Goal: Information Seeking & Learning: Learn about a topic

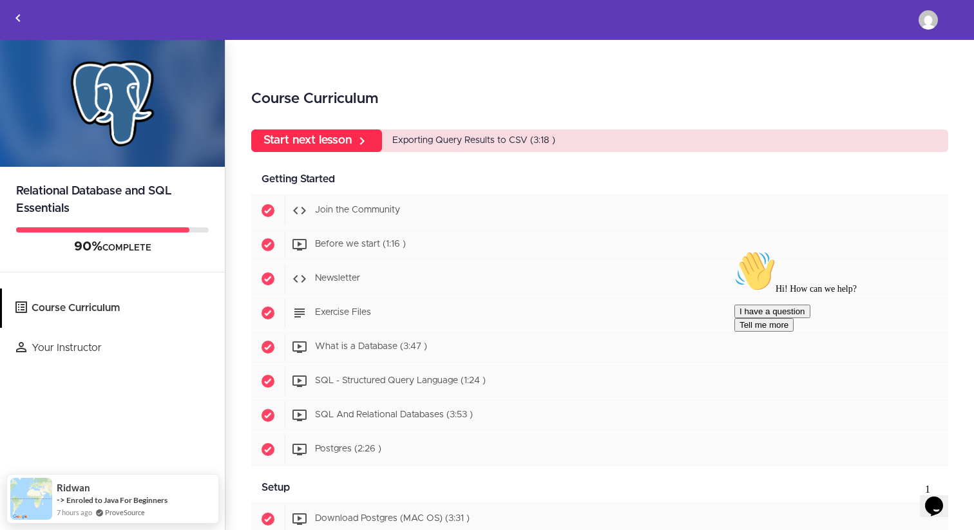
click at [359, 145] on icon at bounding box center [361, 140] width 15 height 15
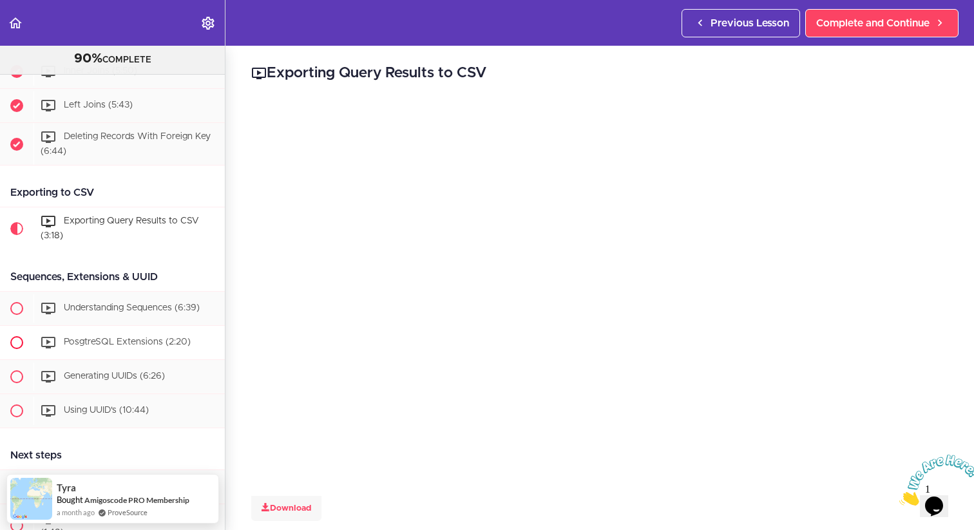
scroll to position [2741, 0]
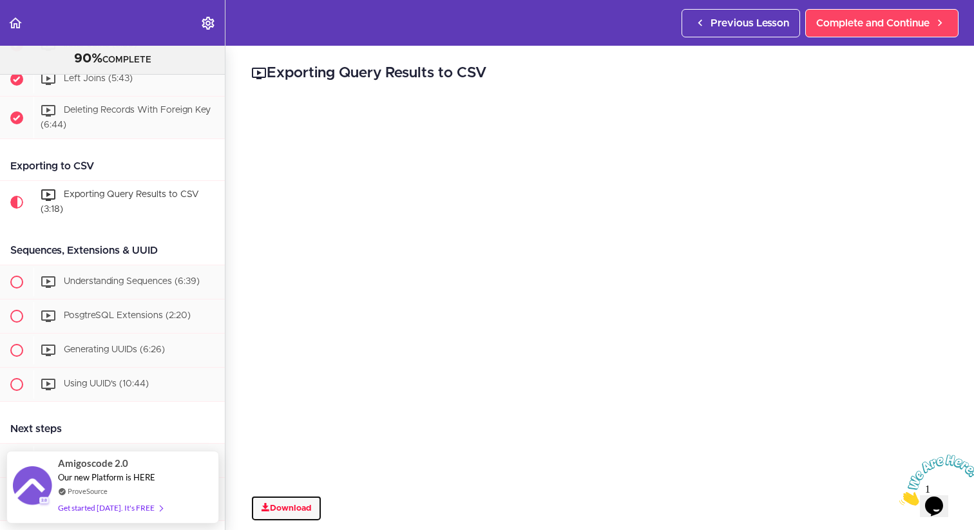
click at [286, 509] on link "Download" at bounding box center [286, 509] width 70 height 26
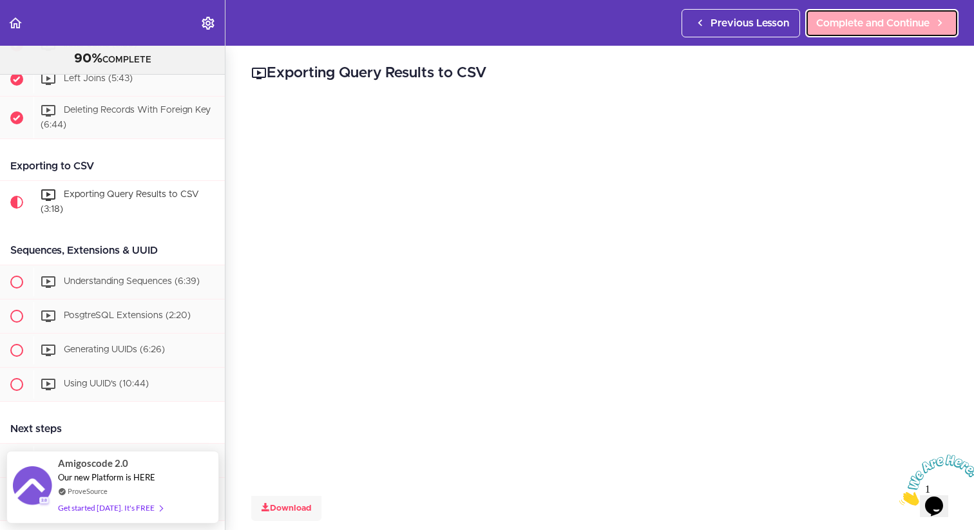
click at [853, 16] on span "Complete and Continue" at bounding box center [872, 22] width 113 height 15
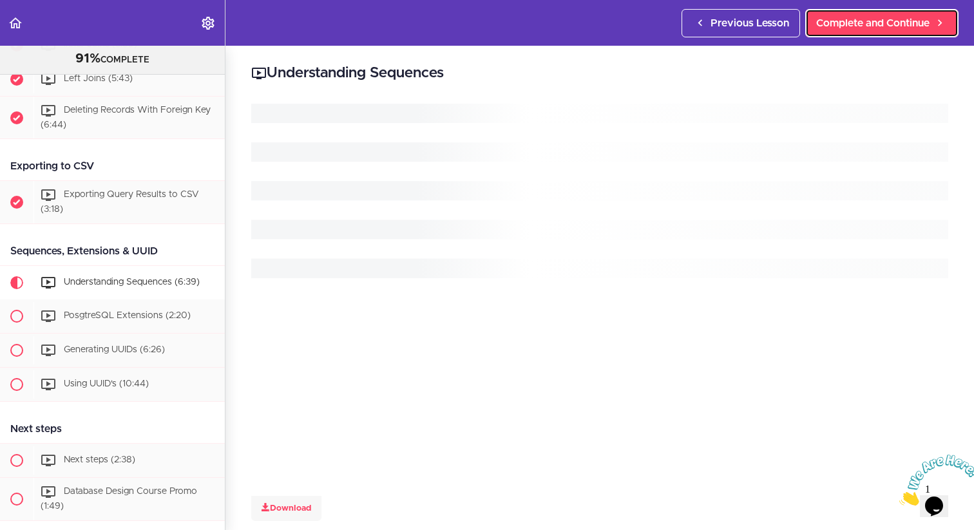
scroll to position [2809, 0]
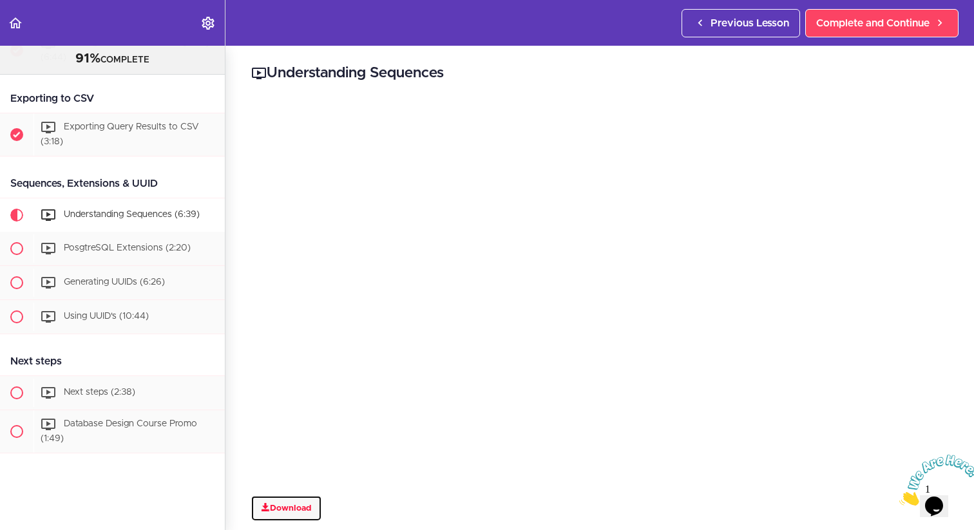
click at [296, 509] on link "Download" at bounding box center [286, 509] width 70 height 26
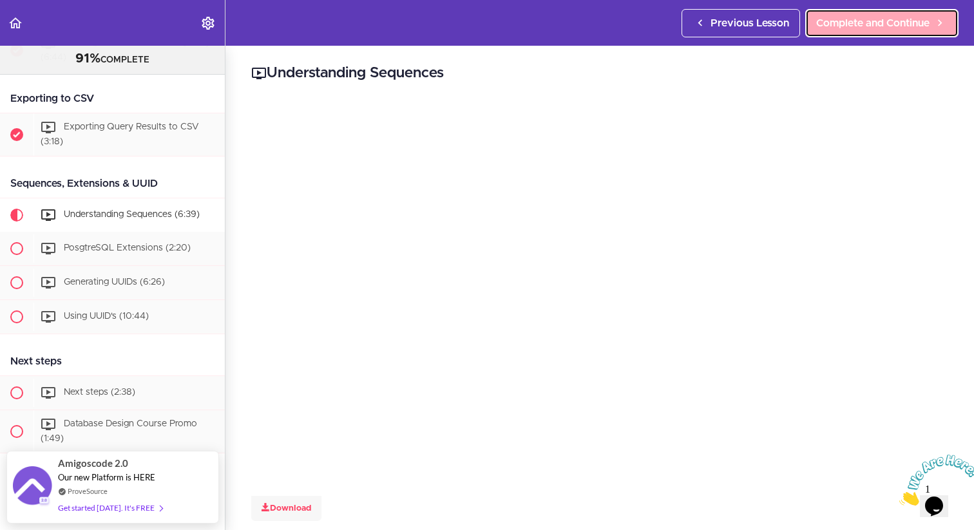
click at [857, 15] on span "Complete and Continue" at bounding box center [872, 22] width 113 height 15
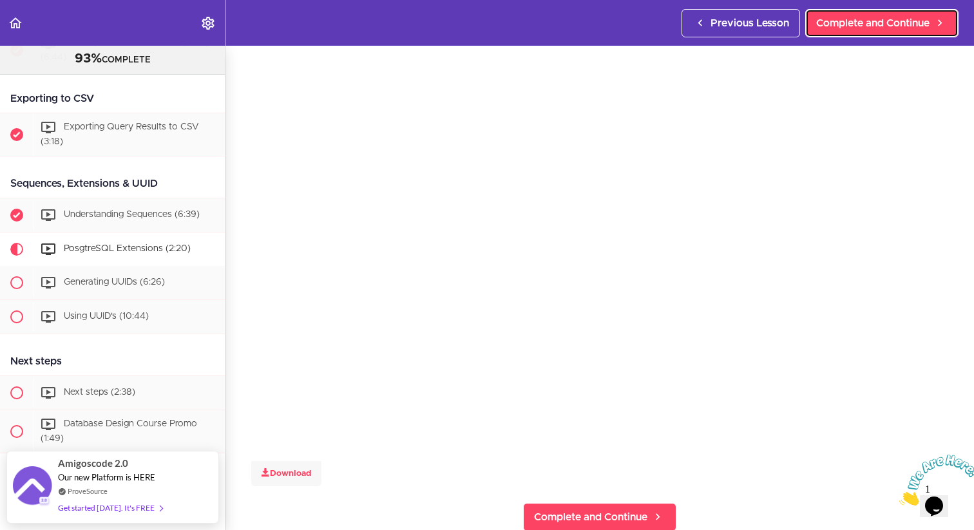
scroll to position [35, 0]
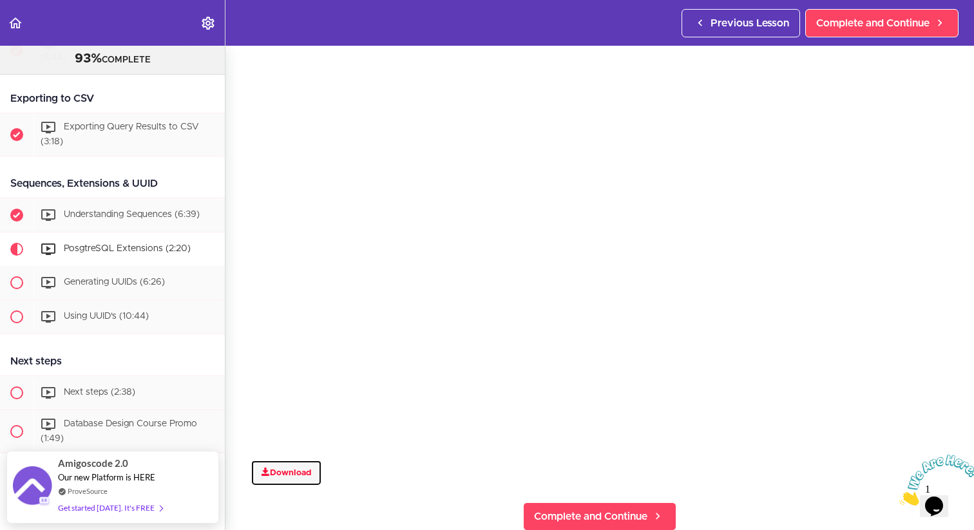
click at [287, 470] on link "Download" at bounding box center [286, 473] width 70 height 26
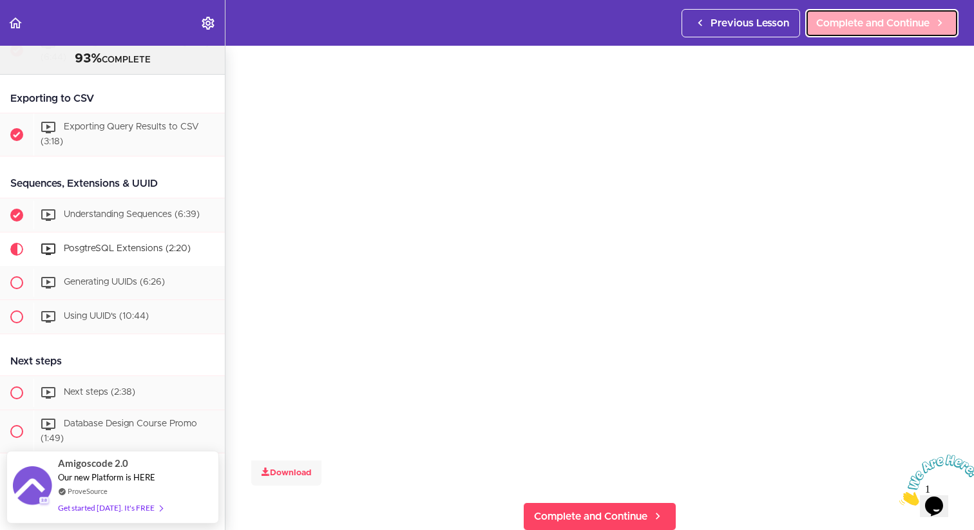
click at [887, 28] on span "Complete and Continue" at bounding box center [872, 22] width 113 height 15
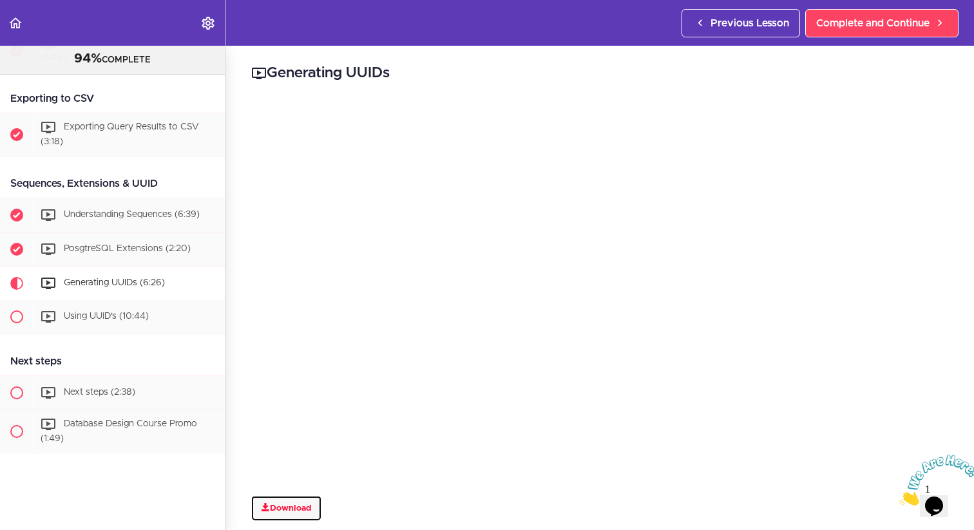
click at [289, 506] on link "Download" at bounding box center [286, 509] width 70 height 26
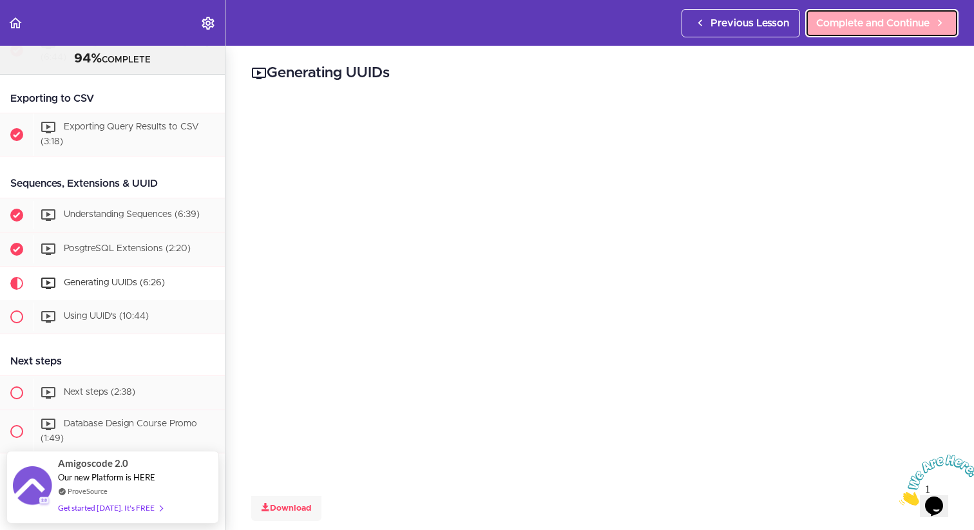
click at [898, 12] on link "Complete and Continue" at bounding box center [881, 23] width 153 height 28
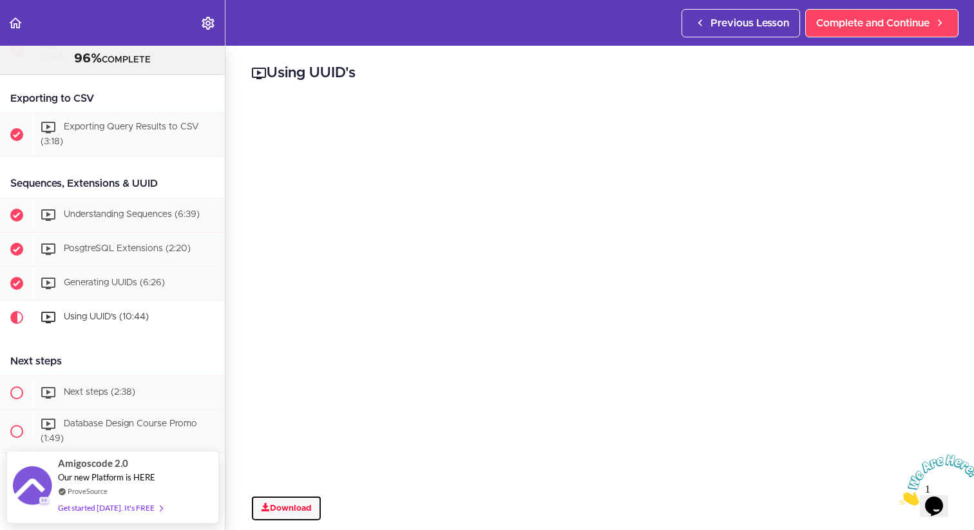
click at [276, 510] on link "Download" at bounding box center [286, 509] width 70 height 26
click at [573, 64] on h2 "Using UUID's" at bounding box center [599, 73] width 697 height 22
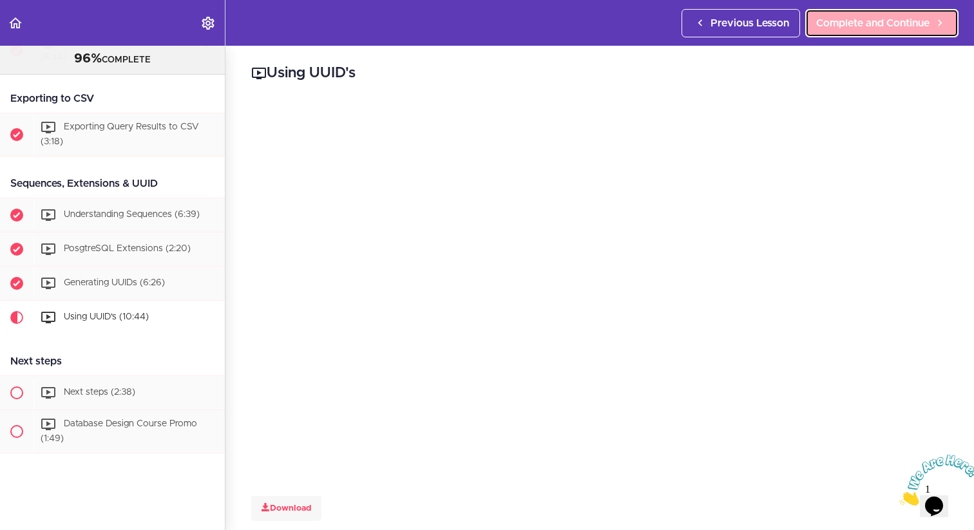
click at [907, 29] on span "Complete and Continue" at bounding box center [872, 22] width 113 height 15
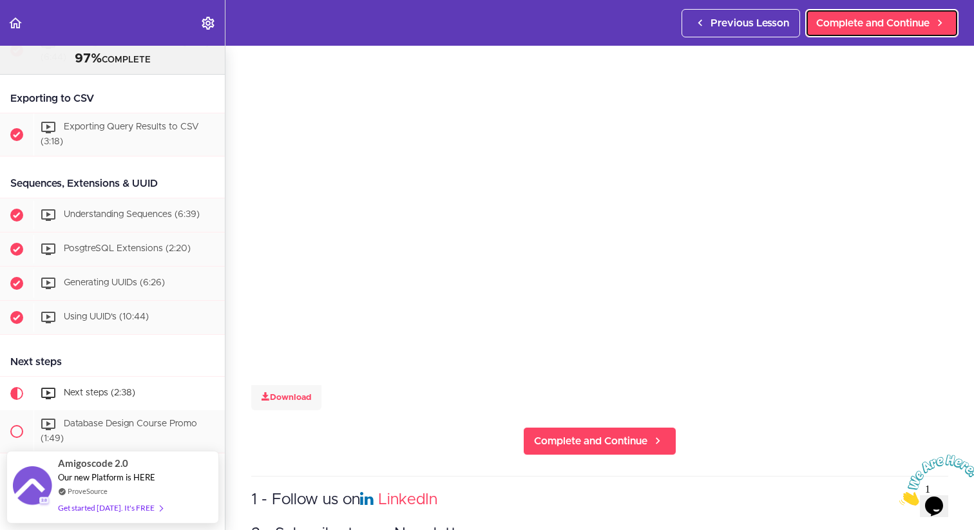
scroll to position [117, 0]
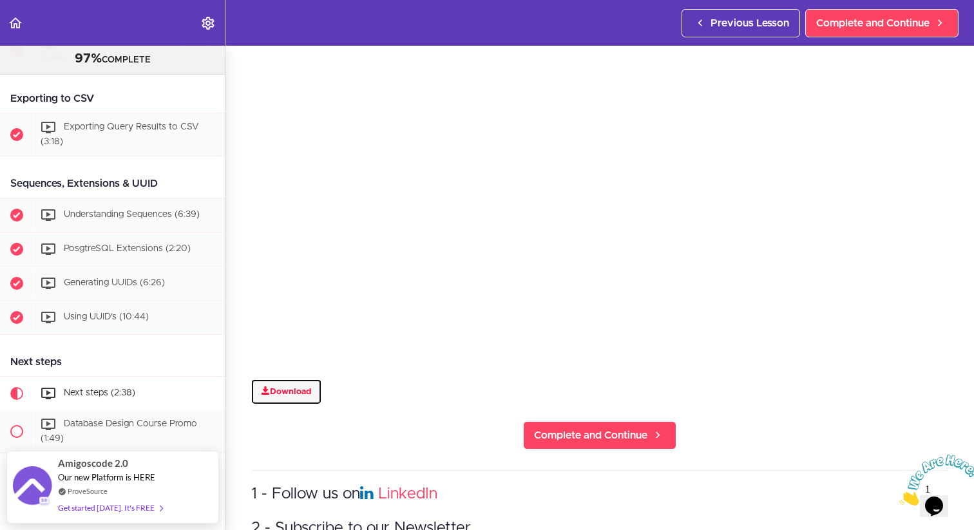
click at [281, 397] on link "Download" at bounding box center [286, 392] width 70 height 26
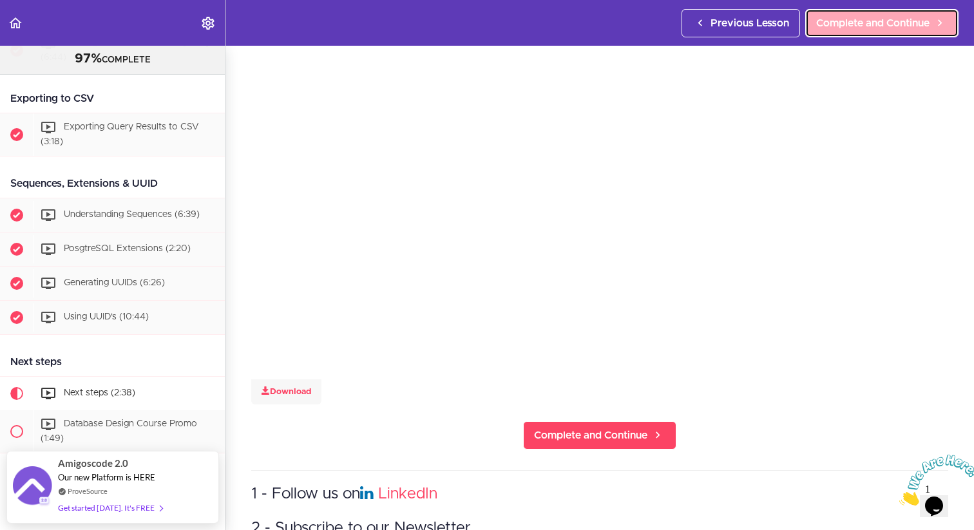
click at [911, 18] on span "Complete and Continue" at bounding box center [872, 22] width 113 height 15
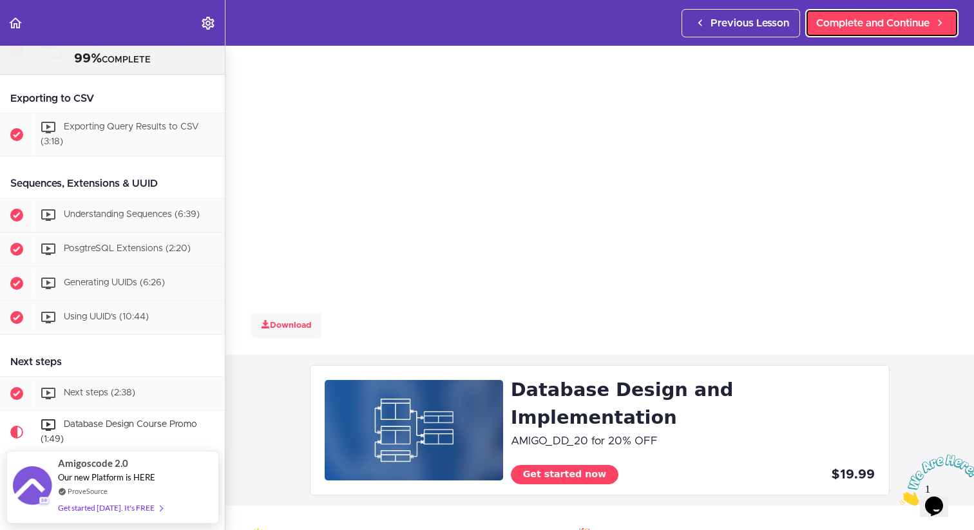
scroll to position [202, 0]
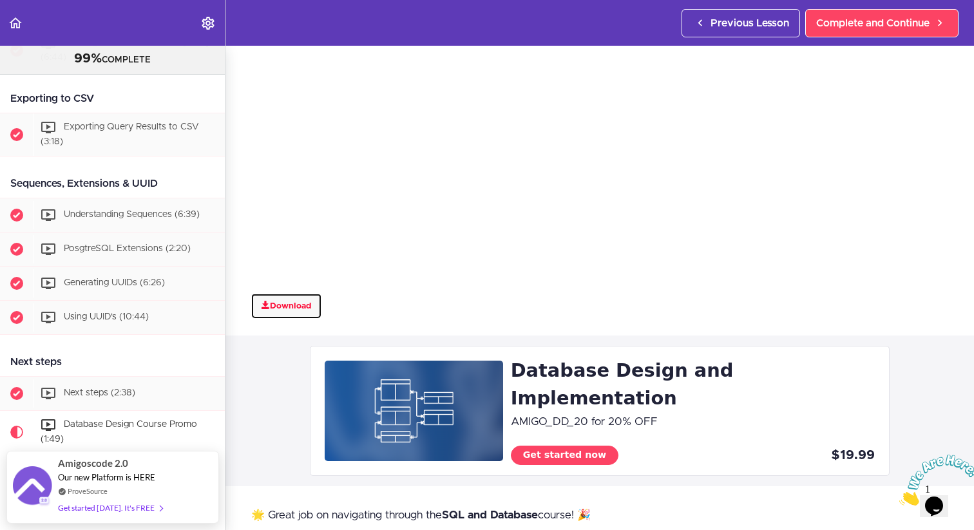
click at [298, 300] on link "Download" at bounding box center [286, 307] width 70 height 26
click at [899, 497] on icon "Close" at bounding box center [899, 502] width 0 height 11
click at [943, 497] on icon "$i18n('chat', 'chat_widget')" at bounding box center [934, 506] width 18 height 19
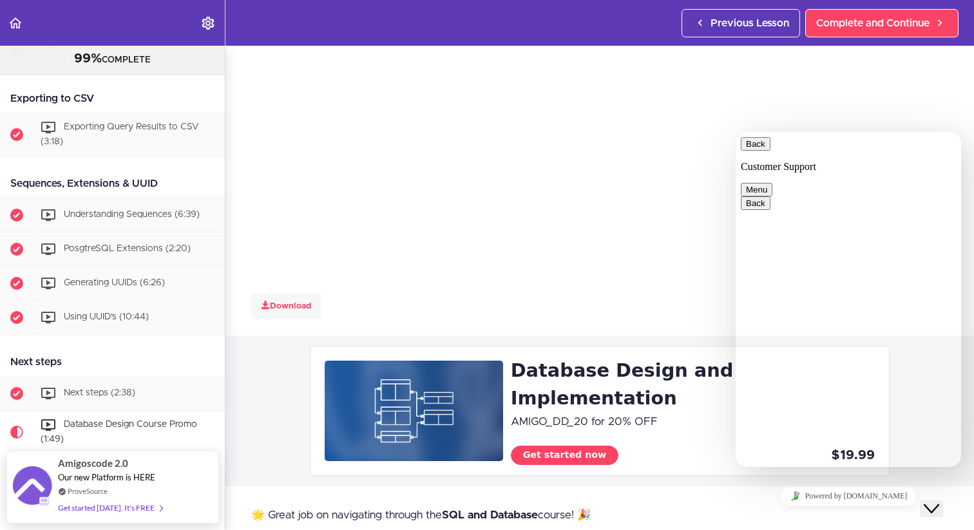
click at [939, 501] on icon "Close Chat This icon closes the chat window." at bounding box center [931, 508] width 15 height 15
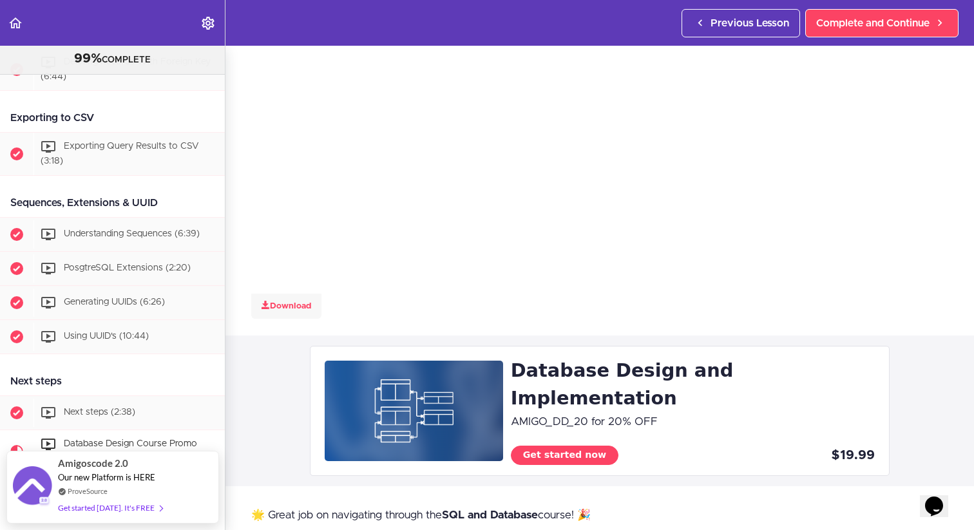
scroll to position [2809, 0]
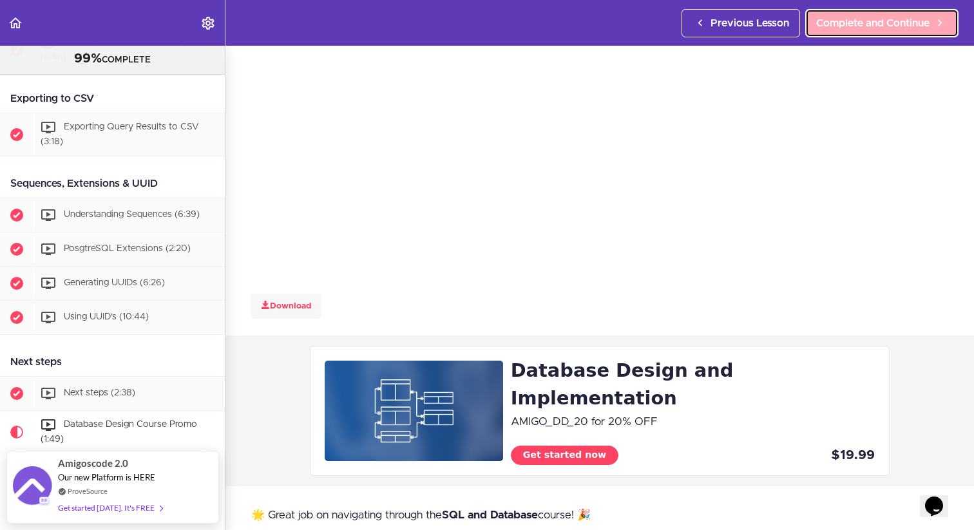
click at [882, 19] on span "Complete and Continue" at bounding box center [872, 22] width 113 height 15
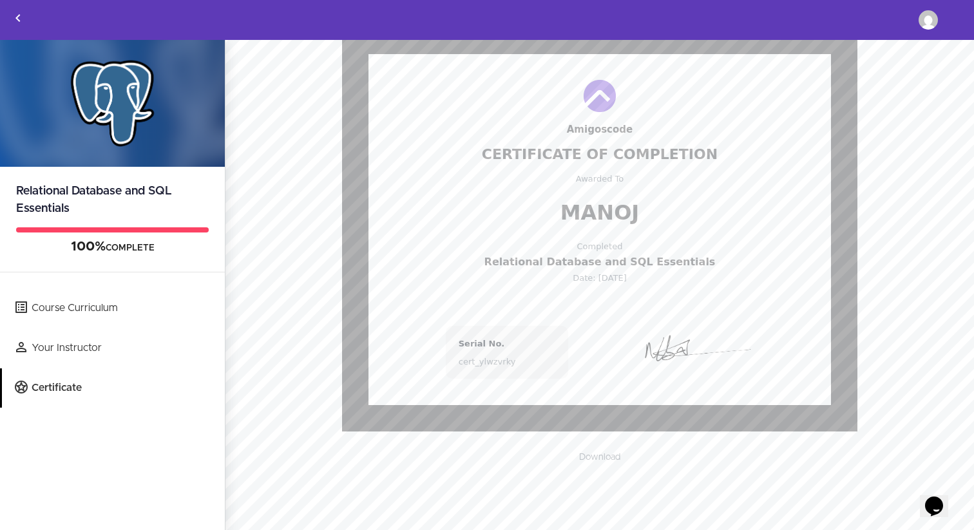
scroll to position [68, 0]
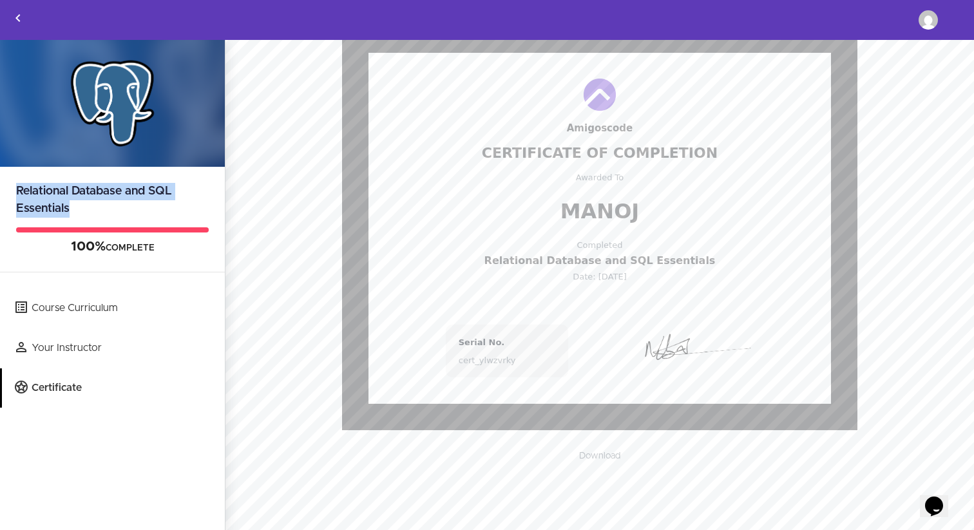
drag, startPoint x: 76, startPoint y: 209, endPoint x: 1, endPoint y: 180, distance: 79.9
click at [1, 180] on h2 "Relational Database and SQL Essentials" at bounding box center [112, 192] width 225 height 51
copy h2 "Relational Database and SQL Essentials"
click at [602, 459] on link "Download" at bounding box center [599, 456] width 67 height 22
click at [602, 459] on div "Downloading..." at bounding box center [599, 449] width 697 height 39
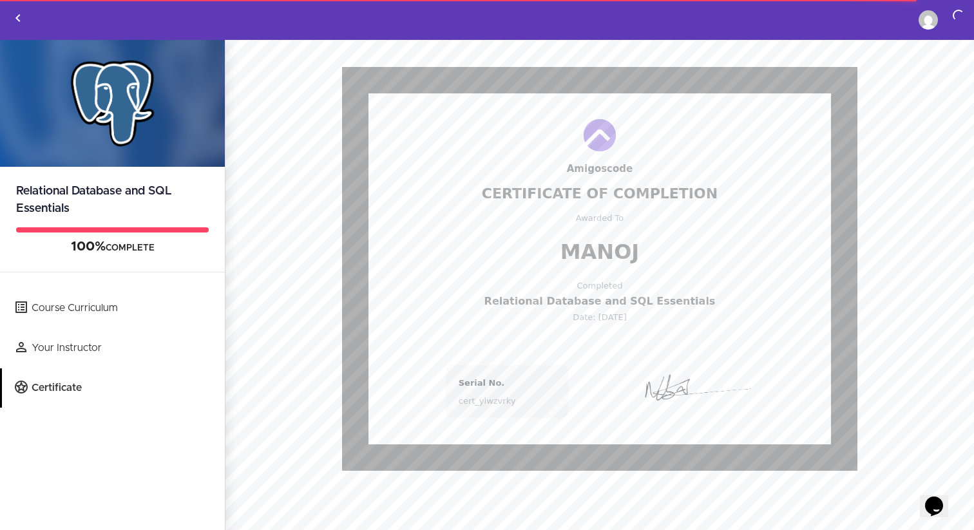
scroll to position [0, 0]
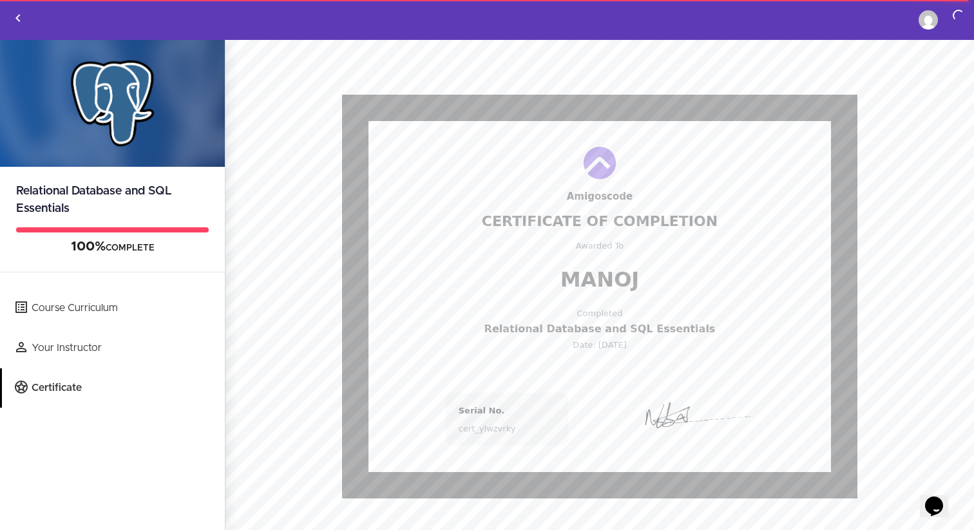
drag, startPoint x: 518, startPoint y: 429, endPoint x: 454, endPoint y: 431, distance: 64.4
click at [453, 431] on div "Serial No. cert_ylwzvrky" at bounding box center [507, 419] width 122 height 53
copy div "cert_ylwzvrky"
click at [42, 384] on link "Certificate" at bounding box center [113, 387] width 223 height 39
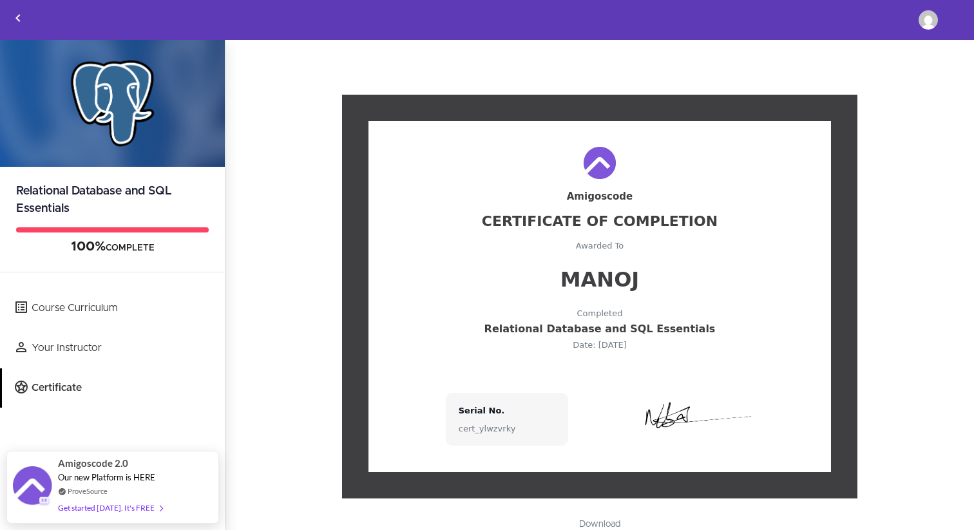
scroll to position [6, 0]
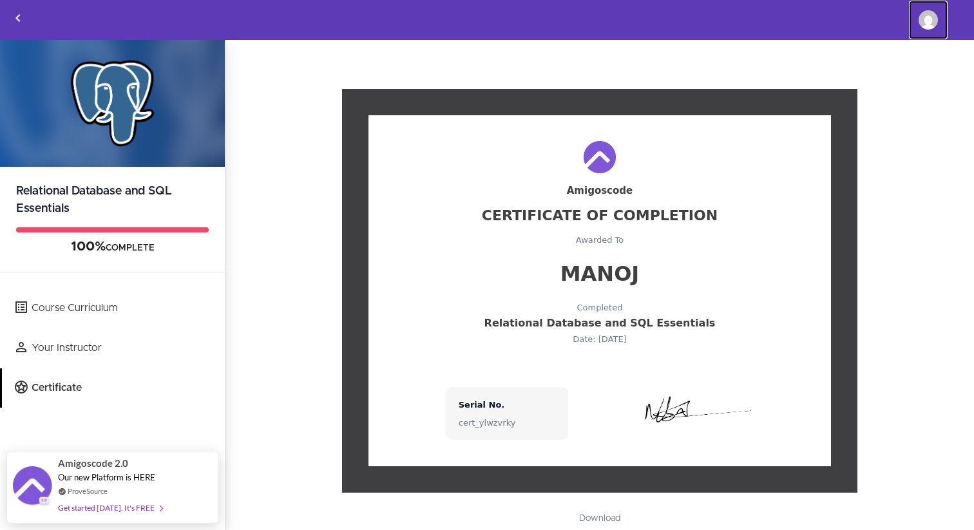
click at [930, 26] on img at bounding box center [927, 19] width 19 height 19
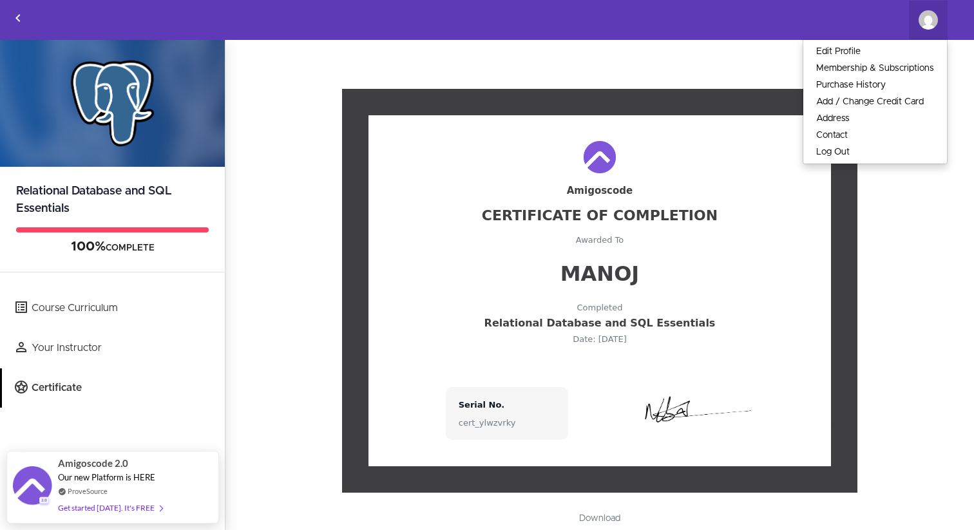
click at [270, 211] on div "Amigoscode Certificate Of Completion Awarded To Manoj Completed Relational Data…" at bounding box center [599, 281] width 697 height 423
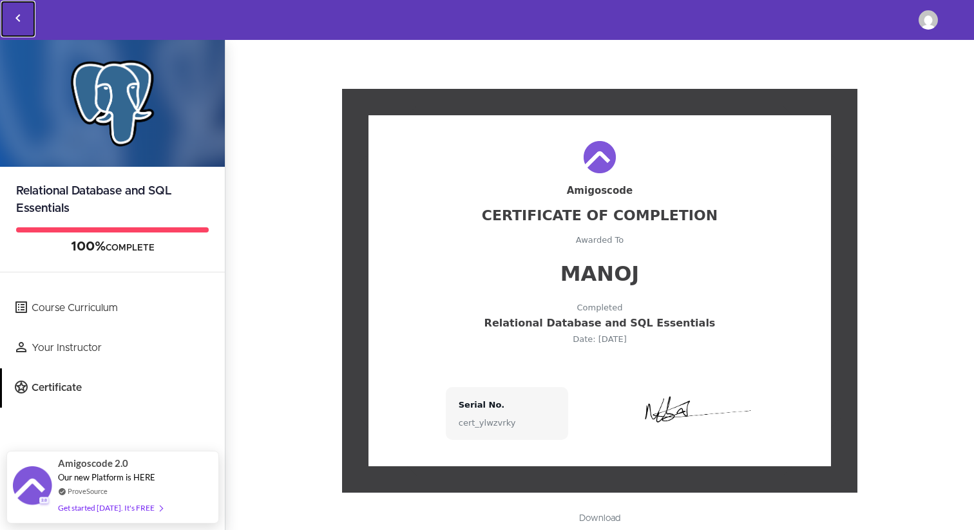
click at [19, 17] on icon "Back to courses" at bounding box center [17, 17] width 15 height 15
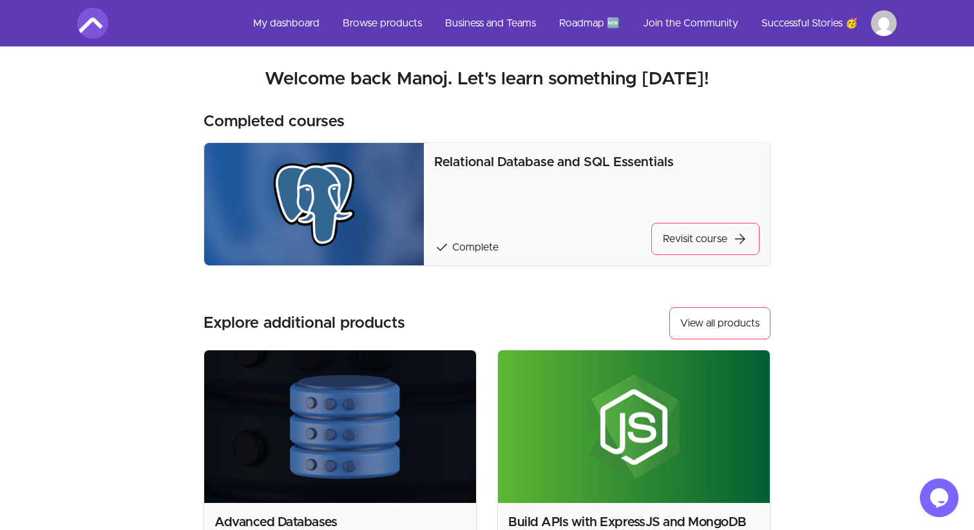
click at [84, 47] on section "Welcome back [PERSON_NAME]! Welcome back Manoj. Let's learn something [DATE]! C…" at bounding box center [487, 347] width 860 height 600
click at [95, 47] on section "Welcome back [PERSON_NAME]! Welcome back Manoj. Let's learn something [DATE]! C…" at bounding box center [487, 347] width 860 height 600
click at [419, 143] on img at bounding box center [314, 204] width 220 height 122
click at [328, 162] on img at bounding box center [314, 204] width 220 height 122
click at [44, 24] on div "Skip to main content Main menu Includes navigation links and user settings My d…" at bounding box center [487, 414] width 974 height 828
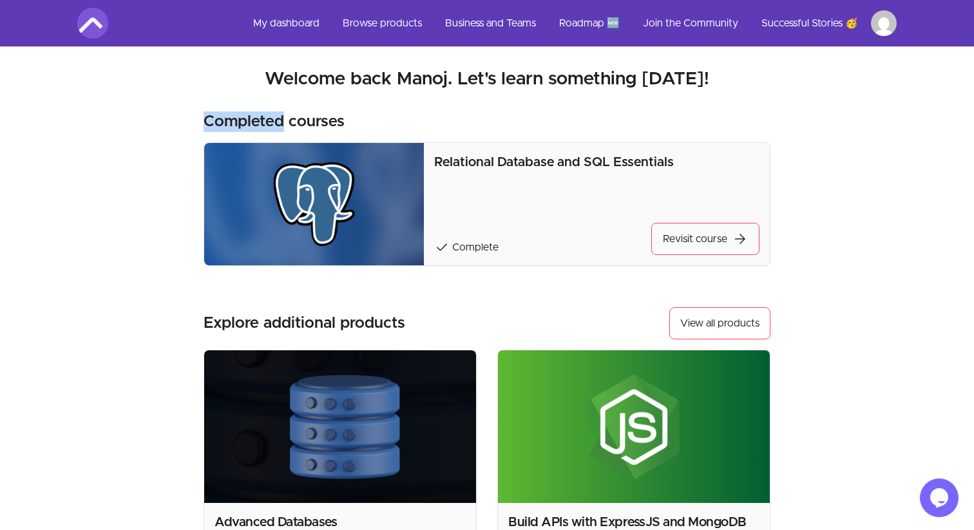
click at [44, 24] on div "Skip to main content Main menu Includes navigation links and user settings My d…" at bounding box center [487, 414] width 974 height 828
click at [742, 231] on span "arrow_forward" at bounding box center [739, 238] width 15 height 15
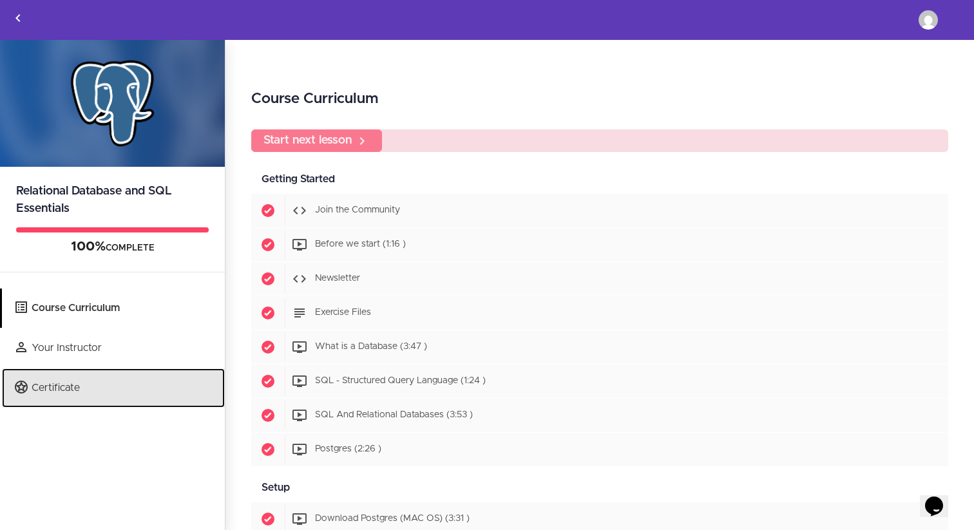
click at [61, 375] on link "Certificate" at bounding box center [113, 387] width 223 height 39
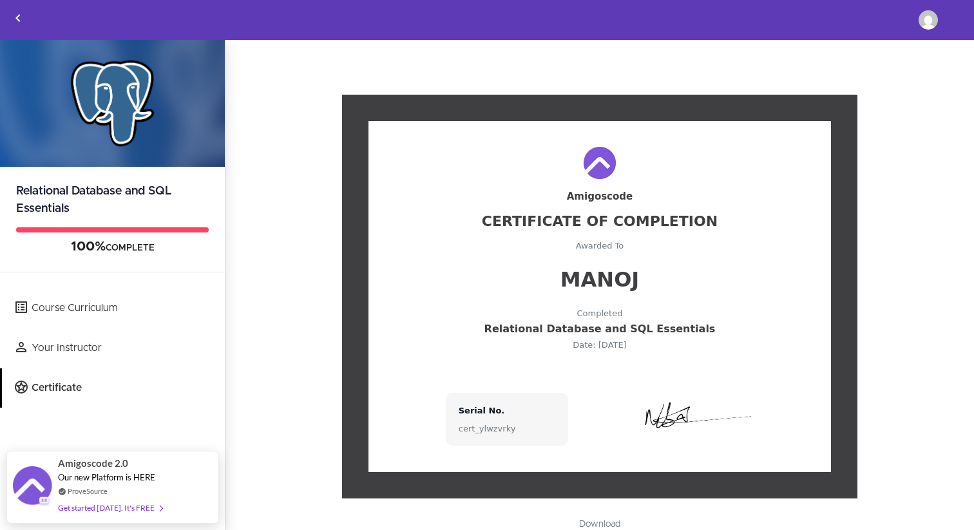
scroll to position [6, 0]
